Goal: Use online tool/utility: Utilize a website feature to perform a specific function

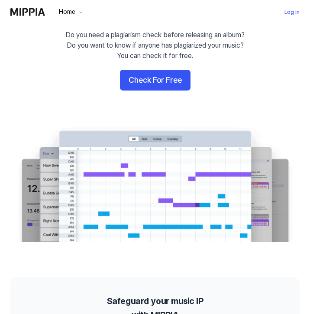
scroll to position [67, 0]
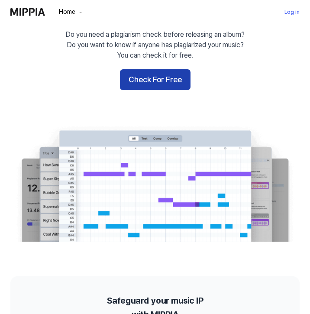
click at [162, 78] on button "Check For Free" at bounding box center [155, 79] width 71 height 21
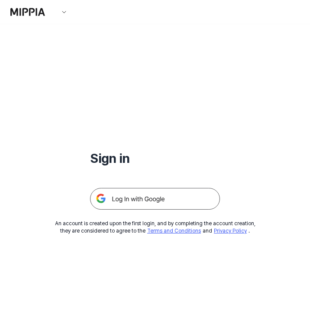
click at [160, 207] on img at bounding box center [155, 199] width 130 height 22
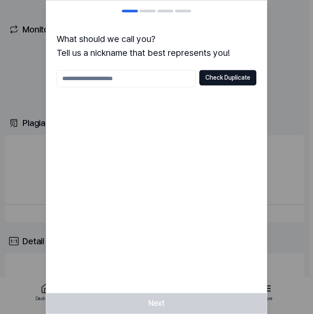
click at [130, 75] on input "text" at bounding box center [126, 78] width 139 height 17
type input "*****"
click at [230, 85] on div "***** Check Duplicate" at bounding box center [157, 78] width 200 height 17
click at [231, 76] on button "Check Duplicate" at bounding box center [227, 78] width 57 height 16
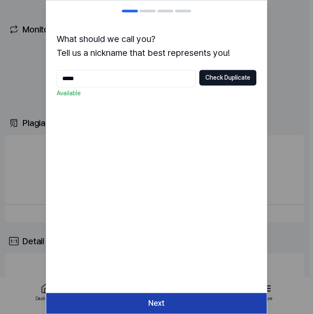
click at [180, 301] on button "Next" at bounding box center [156, 303] width 221 height 21
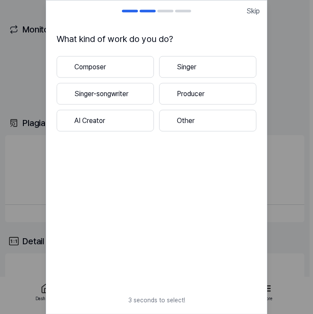
click at [203, 64] on button "Singer" at bounding box center [207, 67] width 97 height 22
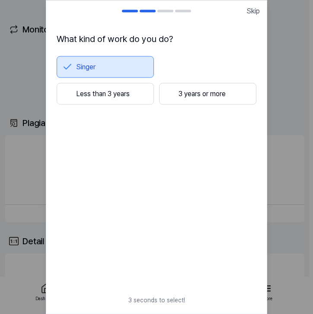
click at [209, 94] on button "3 years or more" at bounding box center [207, 94] width 97 height 22
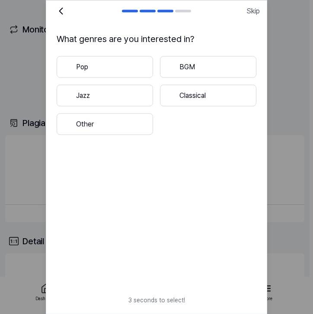
click at [205, 90] on button "Classical" at bounding box center [208, 95] width 96 height 22
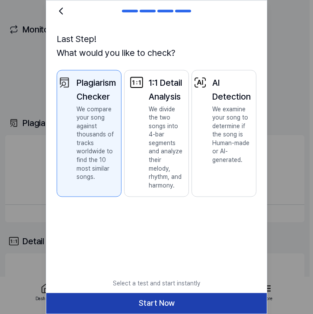
click at [171, 304] on button "Start Now" at bounding box center [156, 303] width 221 height 21
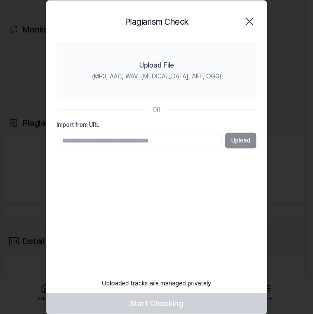
click at [247, 23] on icon "button" at bounding box center [249, 21] width 7 height 7
